Goal: Task Accomplishment & Management: Use online tool/utility

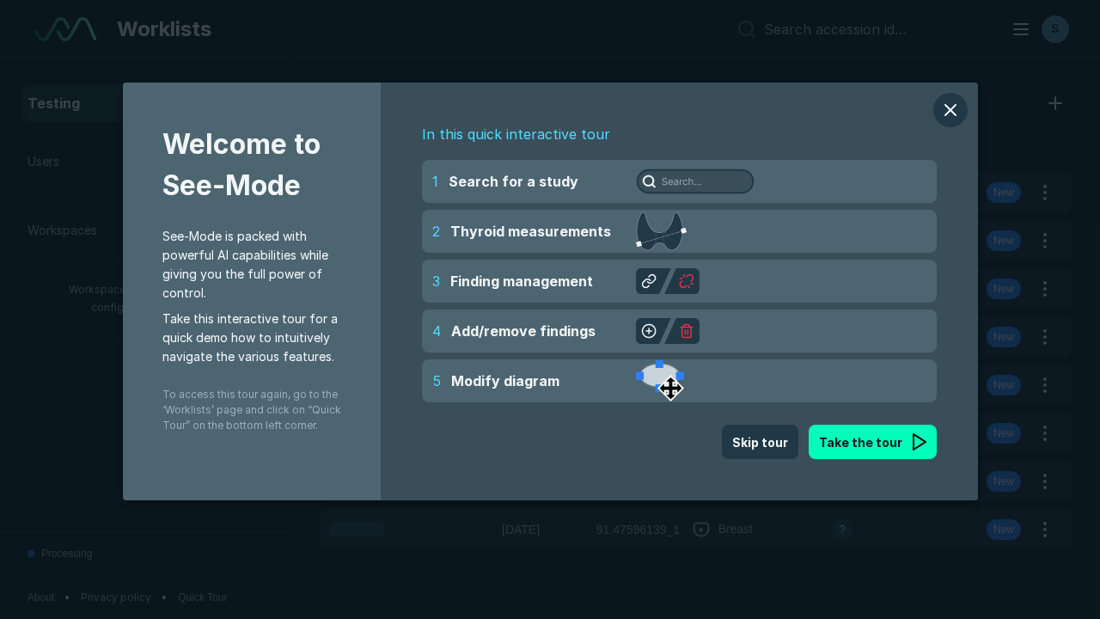
scroll to position [4691, 7156]
